Goal: Task Accomplishment & Management: Manage account settings

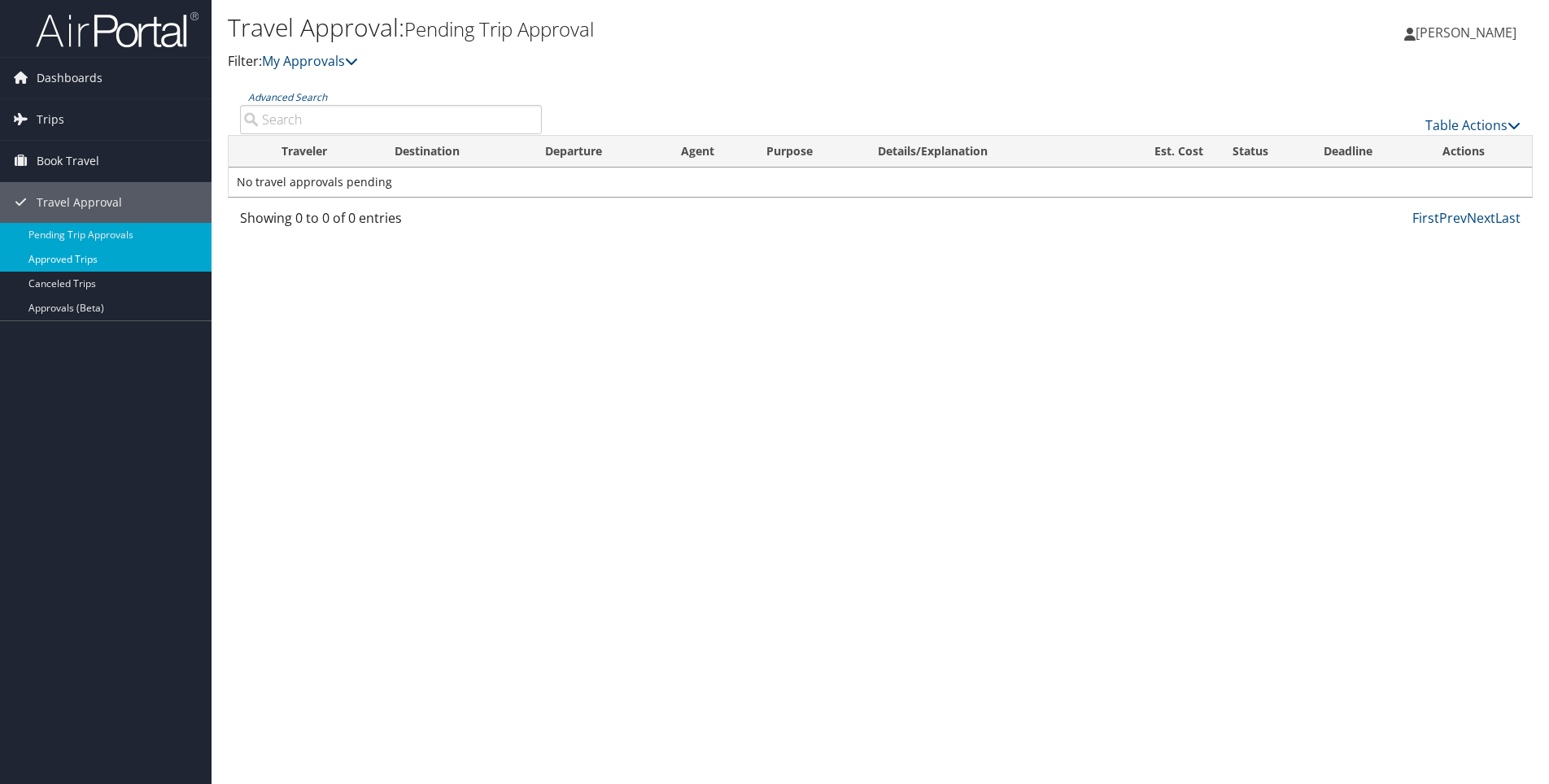
click at [97, 259] on link "Approved Trips" at bounding box center [106, 259] width 212 height 24
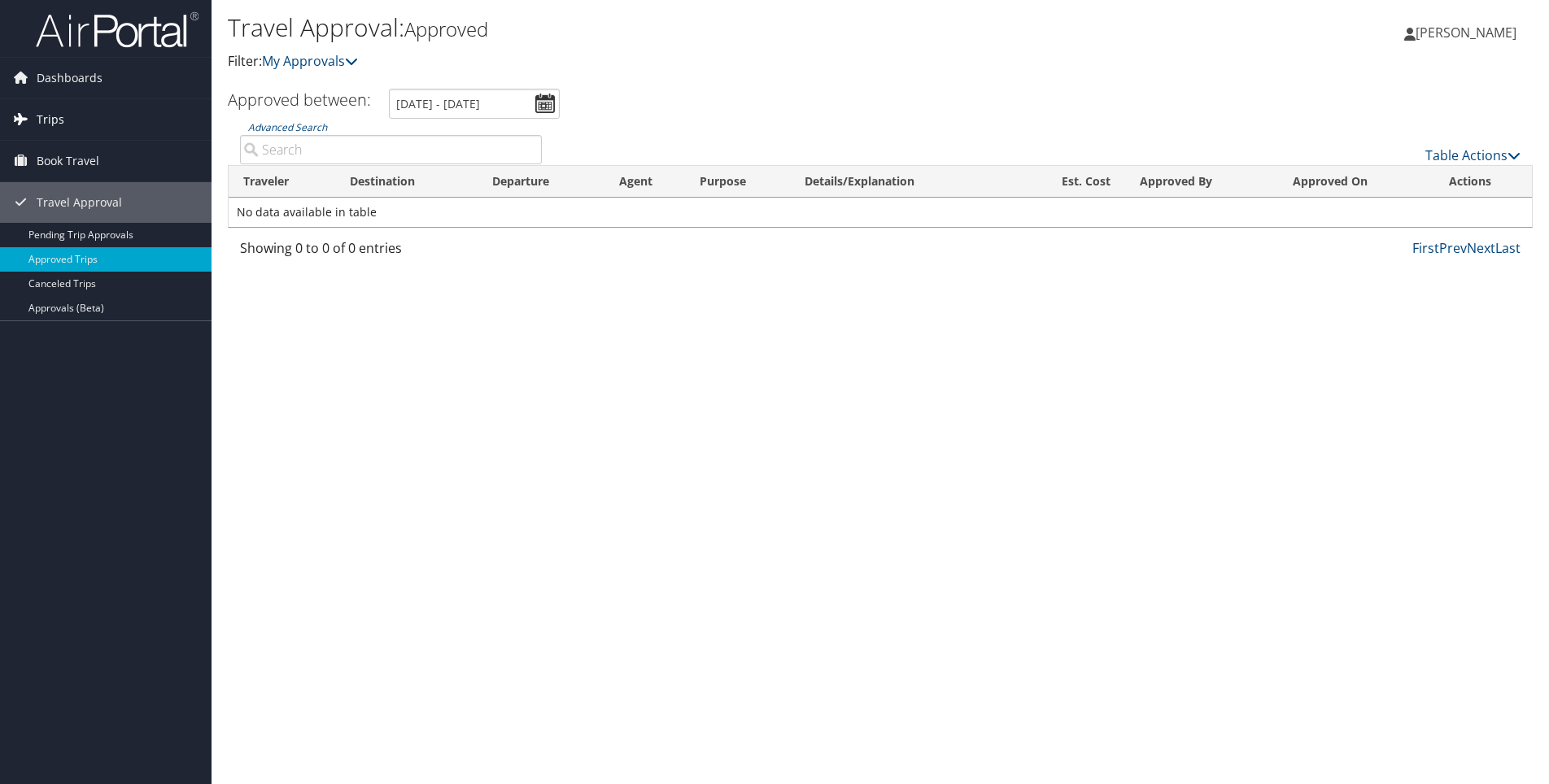
click at [53, 119] on span "Trips" at bounding box center [50, 119] width 28 height 41
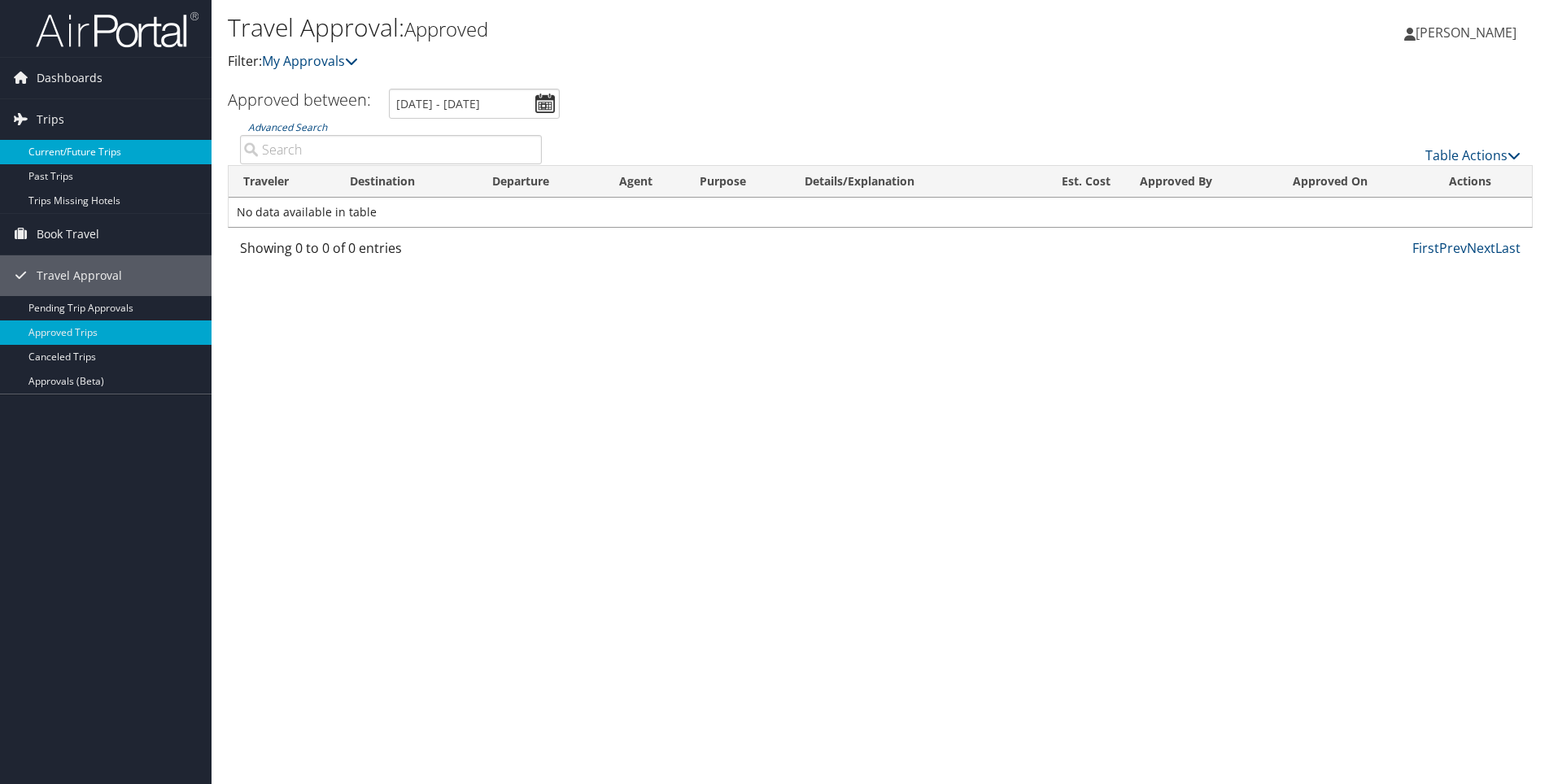
click at [53, 150] on link "Current/Future Trips" at bounding box center [106, 152] width 212 height 24
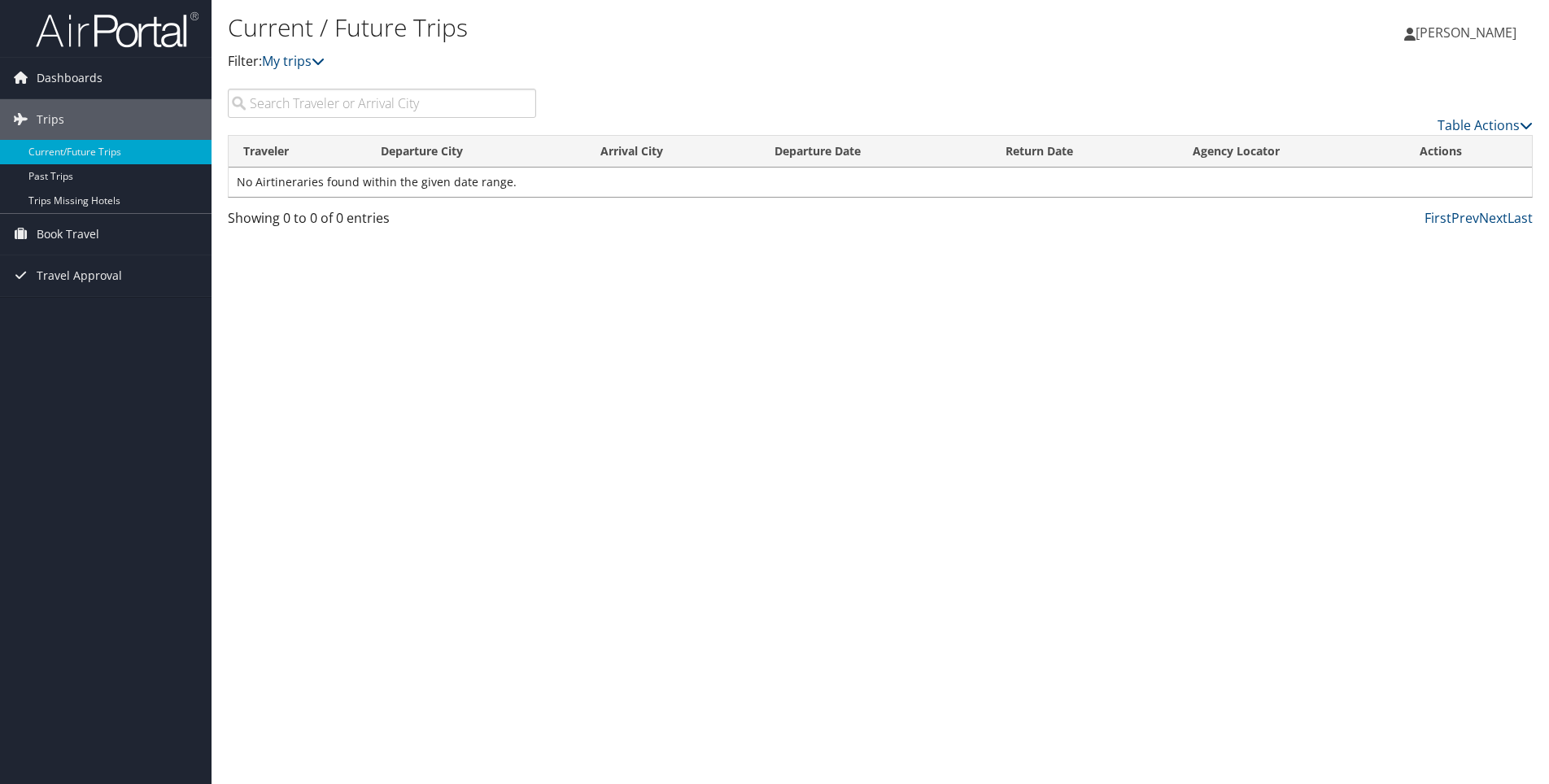
click at [53, 150] on link "Current/Future Trips" at bounding box center [106, 152] width 212 height 24
click at [298, 67] on link "My trips" at bounding box center [293, 61] width 62 height 18
click at [325, 61] on icon at bounding box center [318, 61] width 13 height 13
click at [303, 61] on link "My trips" at bounding box center [293, 61] width 62 height 18
click at [74, 80] on span "Dashboards" at bounding box center [69, 78] width 66 height 41
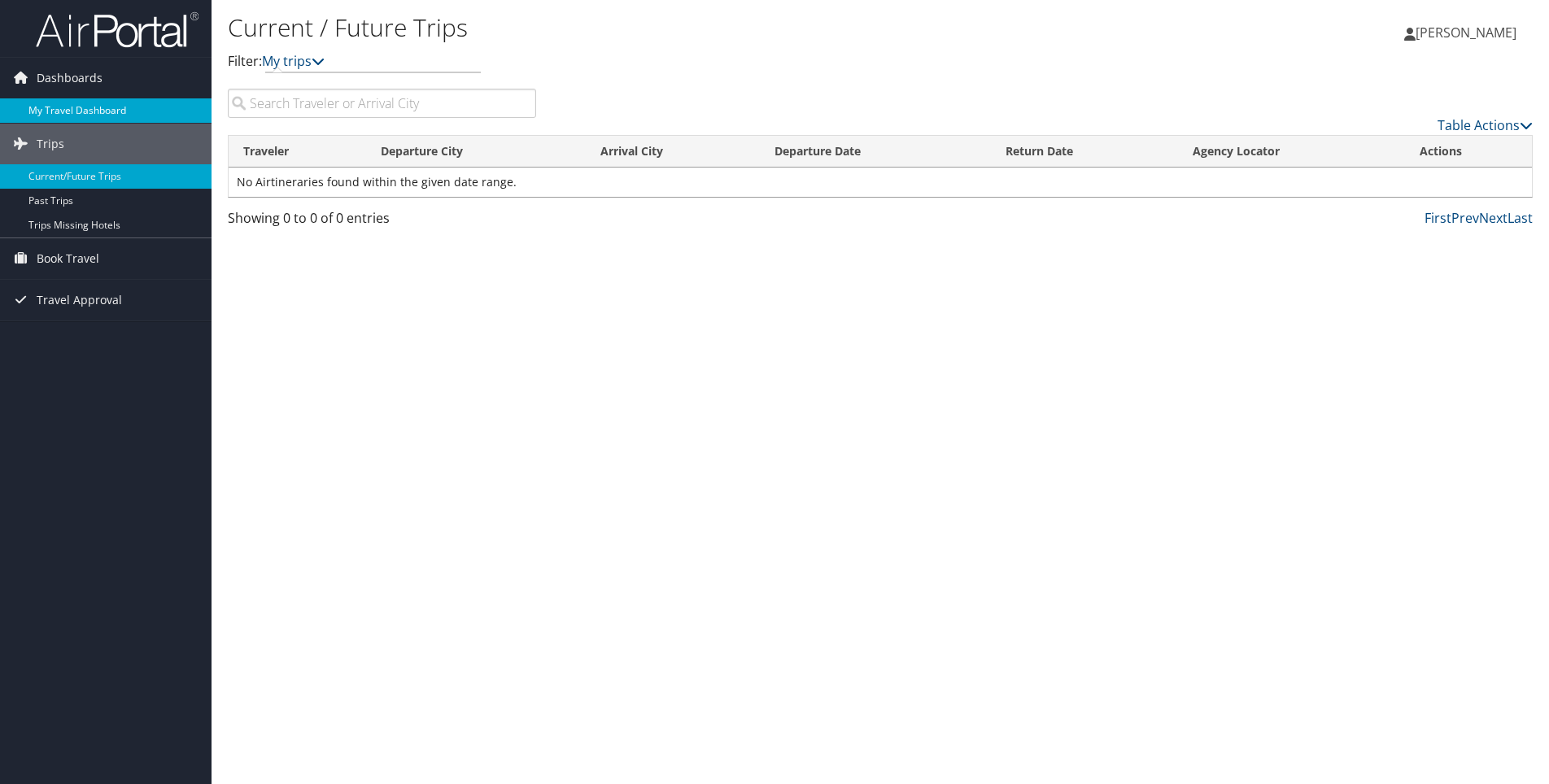
click at [77, 109] on link "My Travel Dashboard" at bounding box center [106, 110] width 212 height 24
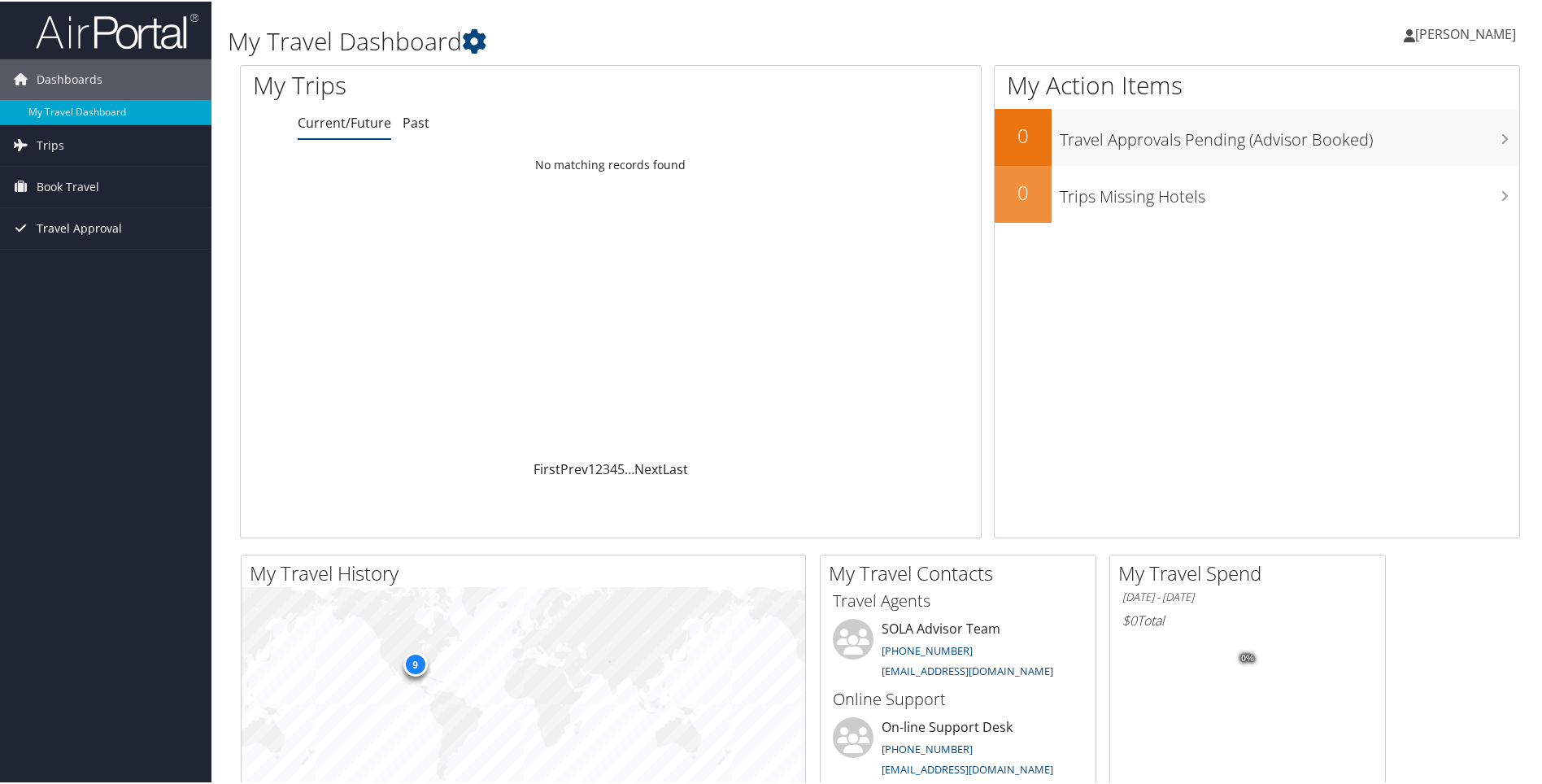
click at [69, 227] on span "Travel Approval" at bounding box center [79, 226] width 85 height 41
click at [69, 258] on link "Pending Trip Approvals" at bounding box center [106, 259] width 212 height 24
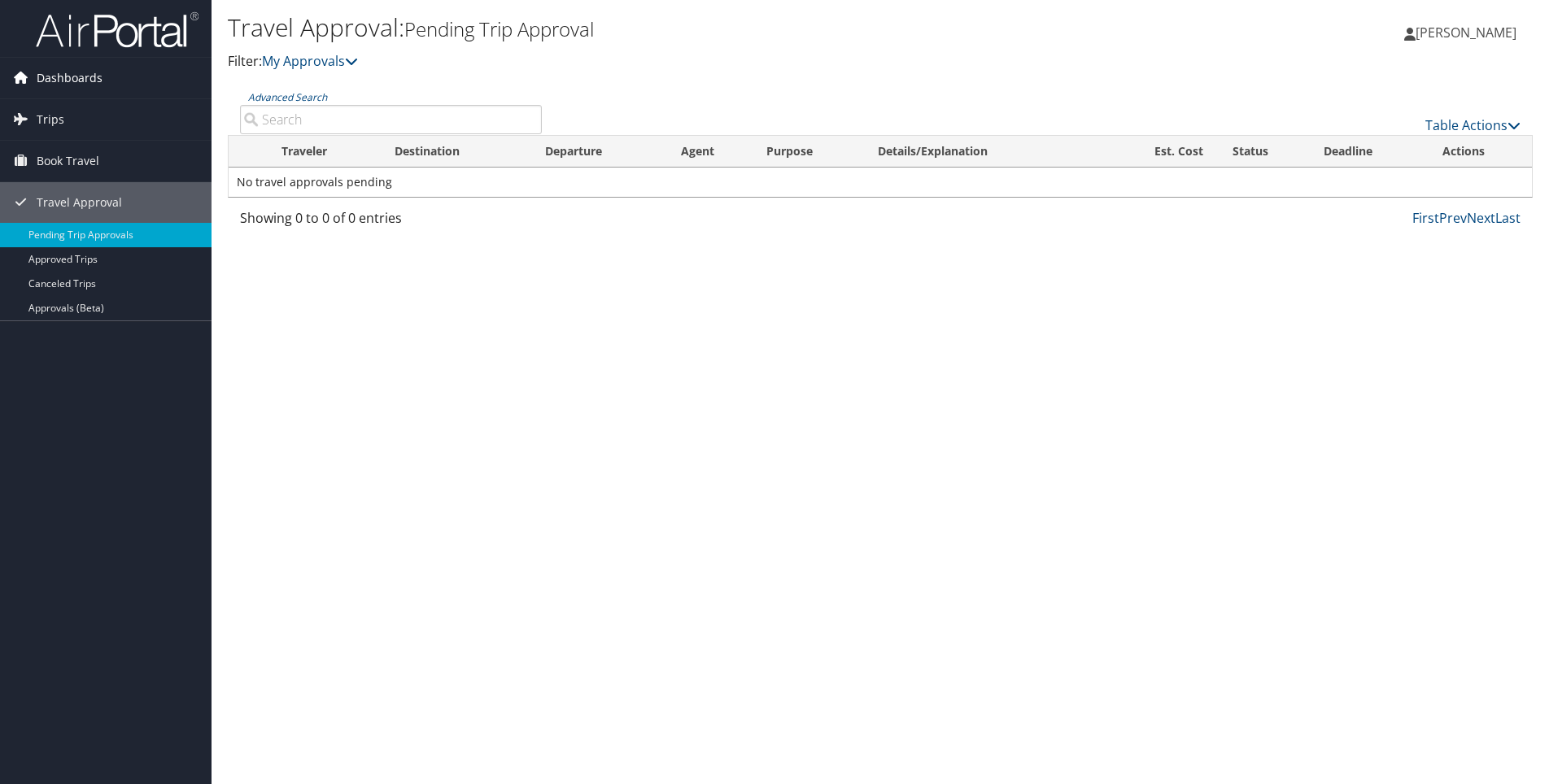
click at [70, 83] on span "Dashboards" at bounding box center [69, 78] width 66 height 41
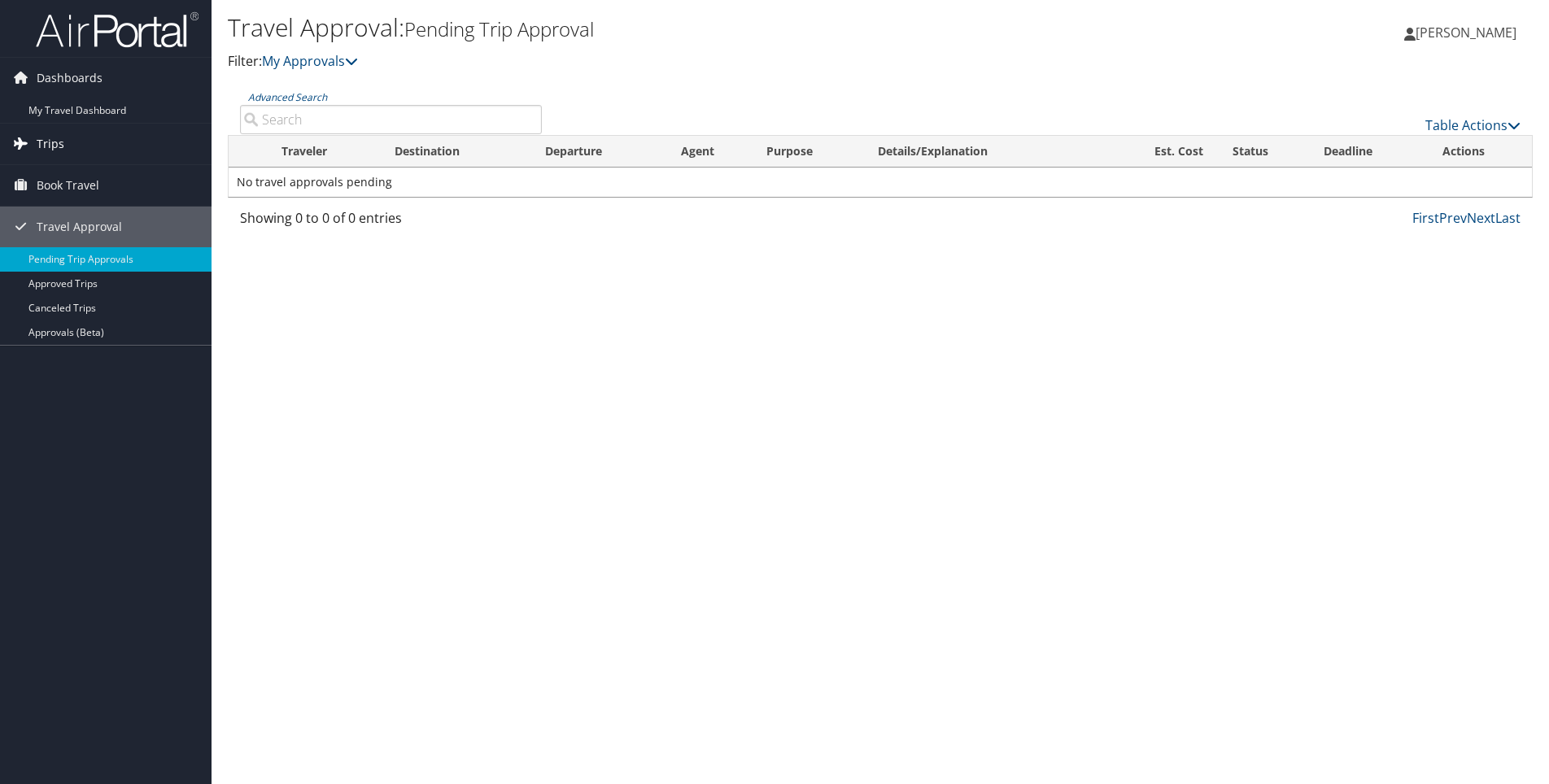
click at [53, 145] on span "Trips" at bounding box center [50, 144] width 28 height 41
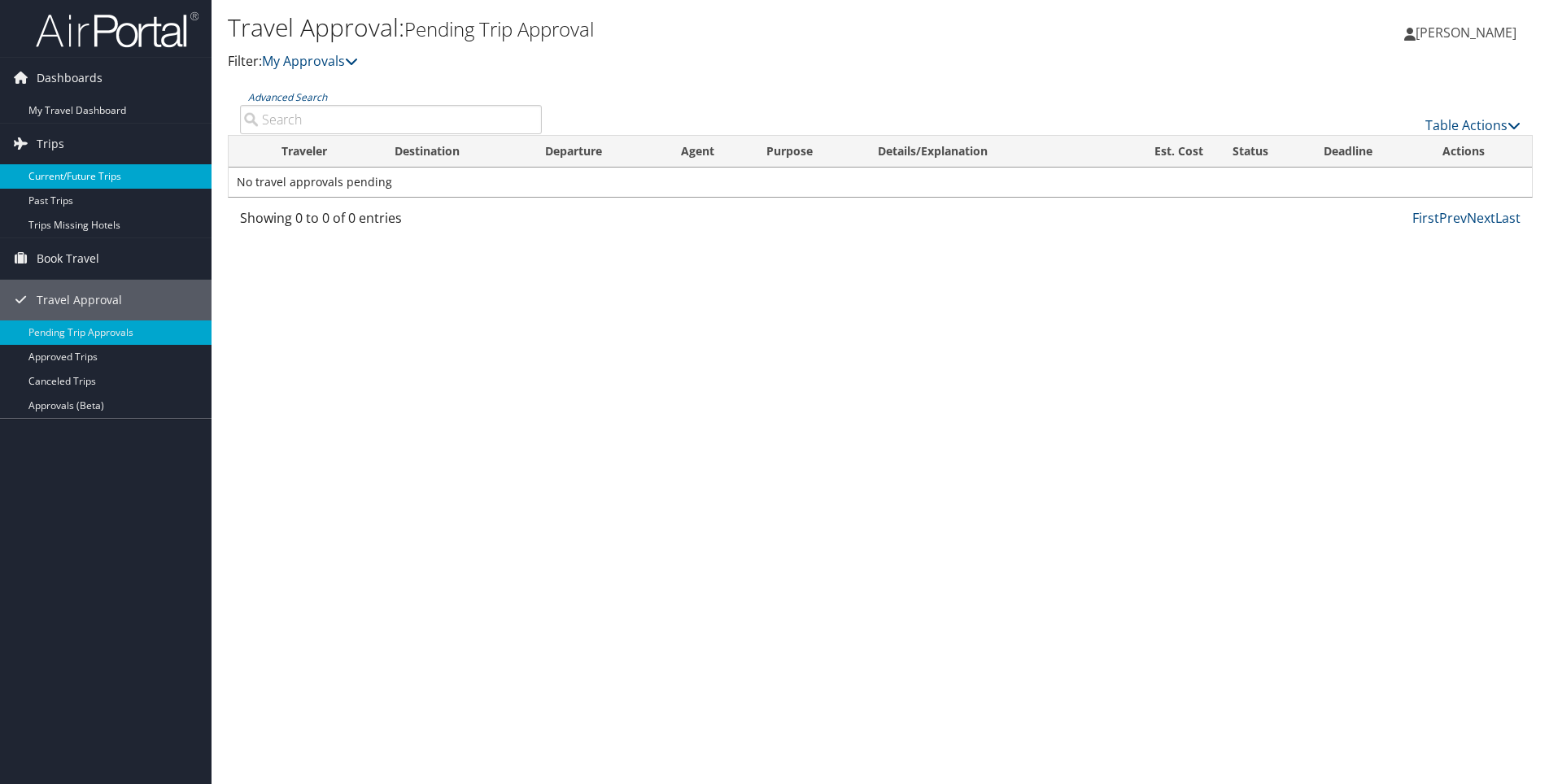
click at [52, 172] on link "Current/Future Trips" at bounding box center [106, 176] width 212 height 24
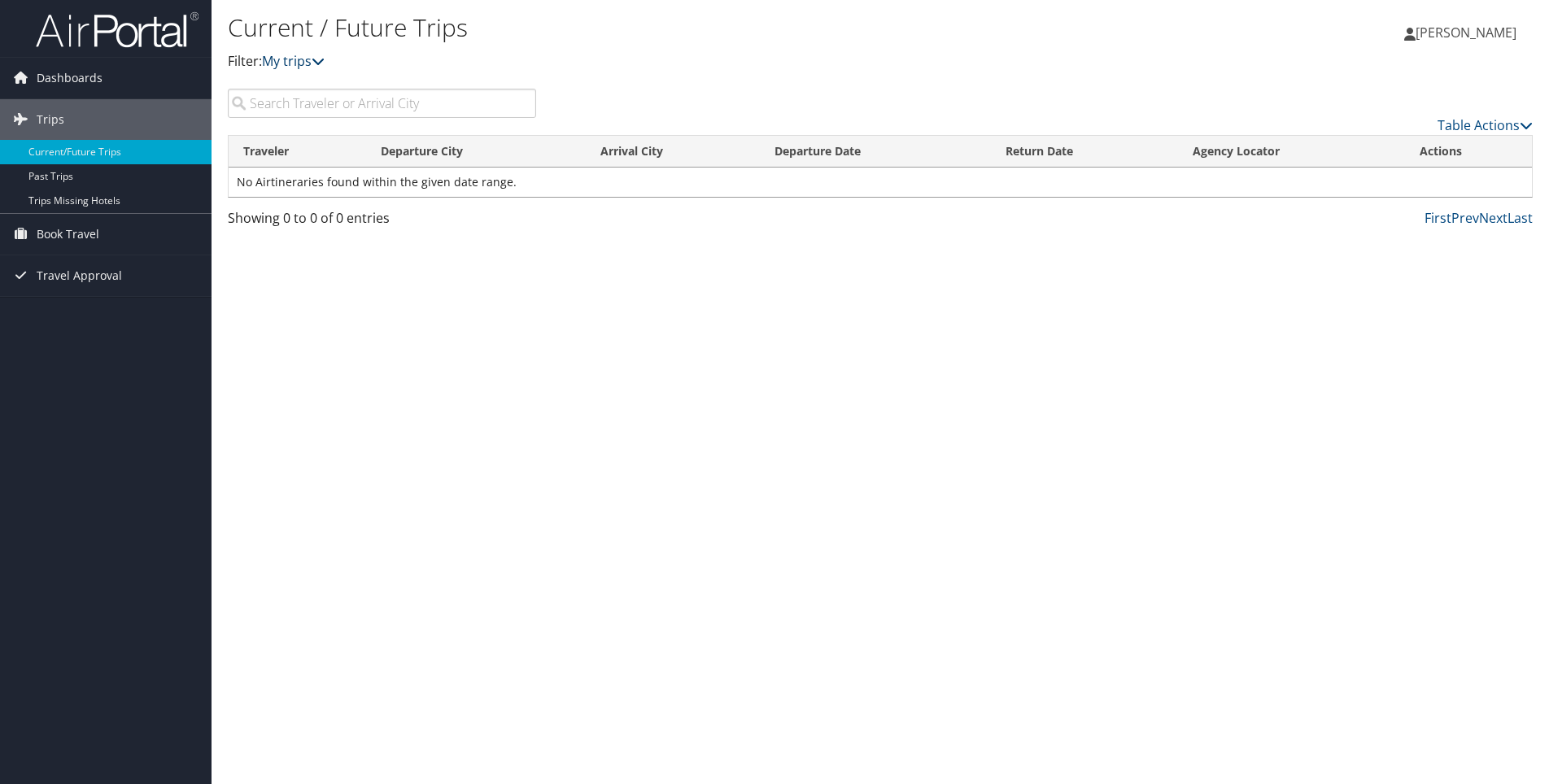
click at [320, 64] on icon at bounding box center [318, 61] width 13 height 13
click at [269, 106] on input "search" at bounding box center [382, 103] width 309 height 29
type input "phoenix"
click at [1429, 32] on span "[PERSON_NAME]" at bounding box center [1465, 33] width 100 height 18
click at [1369, 263] on link "Sign Out" at bounding box center [1424, 265] width 181 height 28
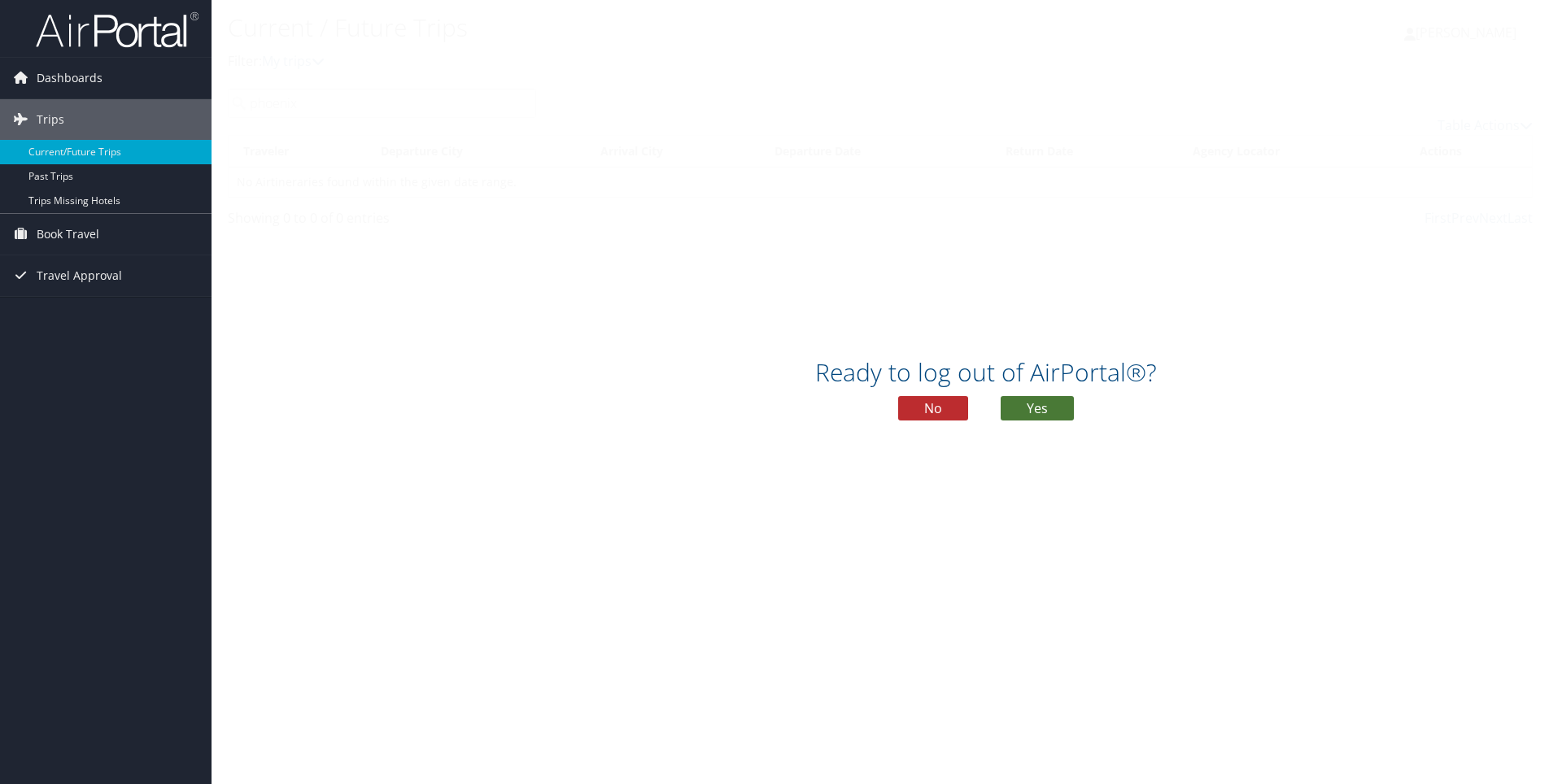
click at [1053, 399] on button "Yes" at bounding box center [1037, 408] width 73 height 24
